Goal: Find specific page/section: Find specific page/section

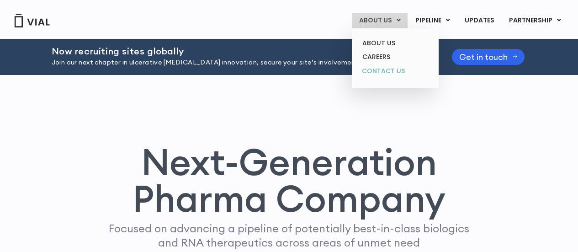
click at [377, 69] on link "CONTACT US" at bounding box center [395, 71] width 80 height 15
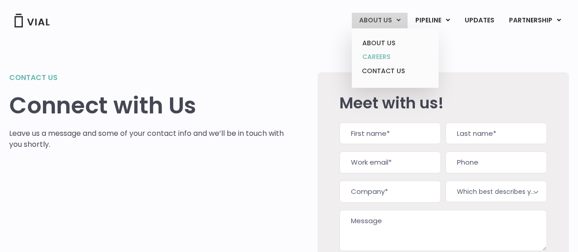
click at [380, 56] on link "CAREERS" at bounding box center [395, 57] width 80 height 14
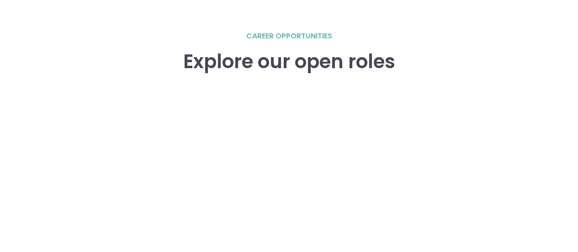
scroll to position [1324, 0]
